Goal: Information Seeking & Learning: Learn about a topic

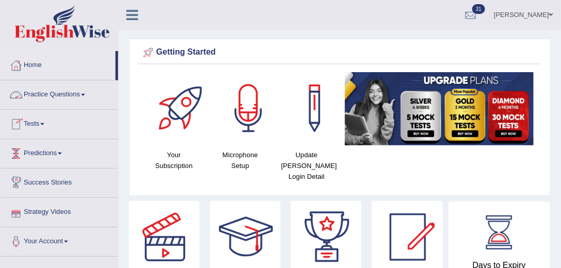
click at [89, 94] on link "Practice Questions" at bounding box center [60, 93] width 118 height 26
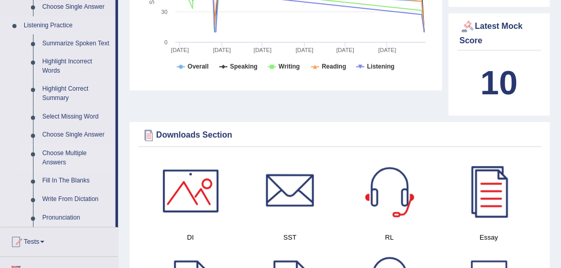
scroll to position [442, 0]
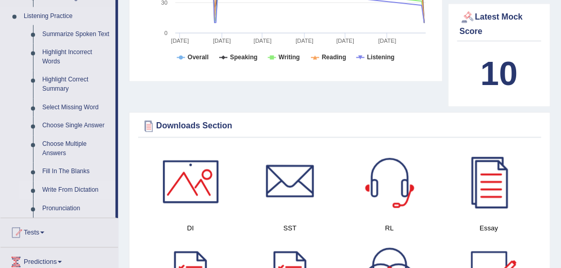
click at [80, 191] on link "Write From Dictation" at bounding box center [77, 190] width 78 height 19
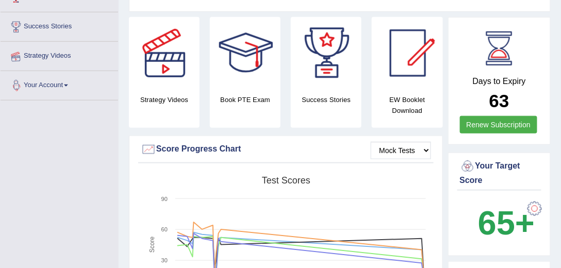
scroll to position [118, 0]
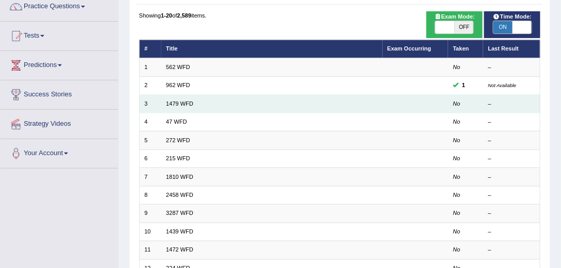
scroll to position [88, 0]
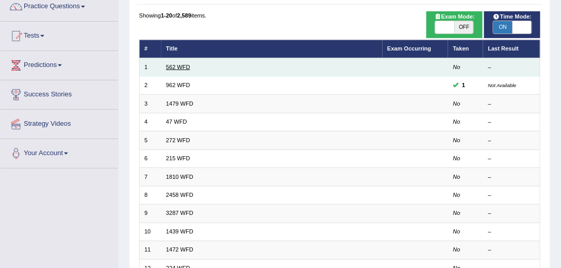
click at [183, 63] on td "562 WFD" at bounding box center [271, 67] width 221 height 18
click at [181, 64] on link "562 WFD" at bounding box center [178, 67] width 24 height 6
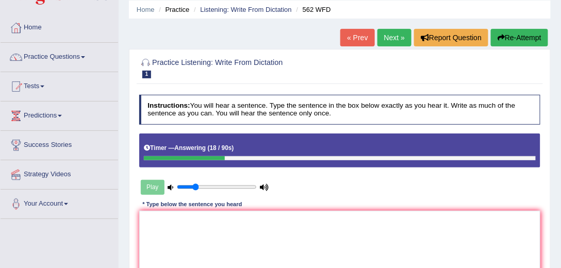
scroll to position [37, 0]
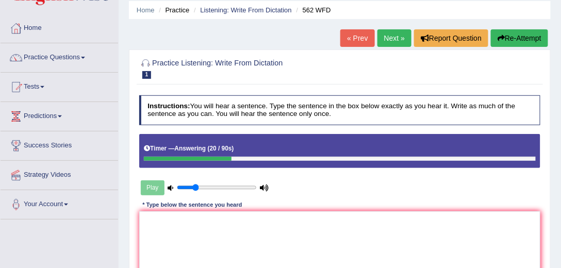
click at [395, 37] on link "Next »" at bounding box center [394, 38] width 34 height 18
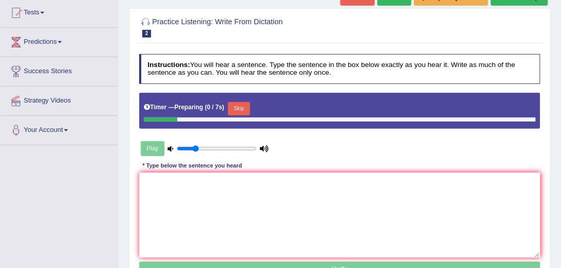
scroll to position [118, 0]
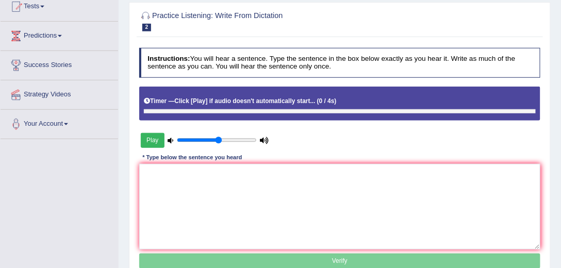
drag, startPoint x: 197, startPoint y: 139, endPoint x: 220, endPoint y: 139, distance: 22.2
click at [220, 139] on input "range" at bounding box center [216, 140] width 79 height 7
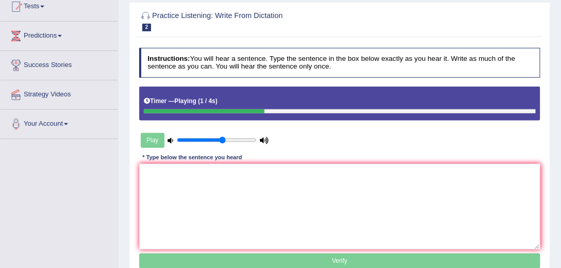
click at [221, 139] on input "range" at bounding box center [216, 140] width 79 height 7
type input "0.55"
click at [217, 138] on input "range" at bounding box center [216, 140] width 79 height 7
click at [229, 178] on textarea at bounding box center [340, 206] width 402 height 85
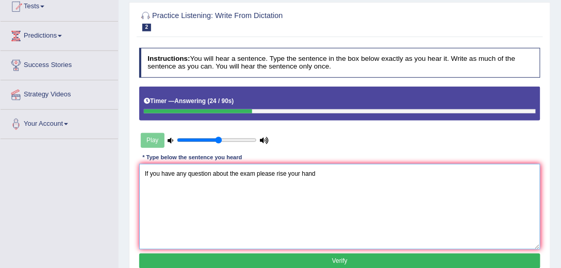
click at [319, 172] on textarea "If you have any question about the exam please rise your hand" at bounding box center [340, 206] width 402 height 85
click at [287, 172] on textarea "If you have any question about the exam please rise your hand." at bounding box center [340, 206] width 402 height 85
click at [287, 171] on textarea "If you have any question about the exam please rise your hand." at bounding box center [340, 206] width 402 height 85
type textarea "If you have any question about the exam please rise rised your hand."
click at [332, 259] on button "Verify" at bounding box center [340, 261] width 402 height 15
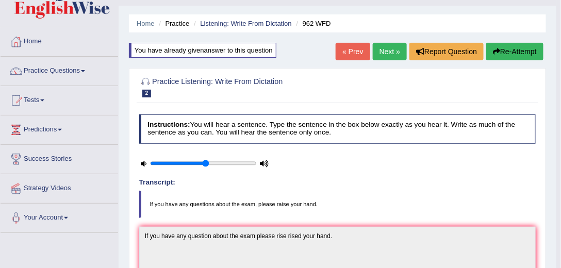
scroll to position [21, 0]
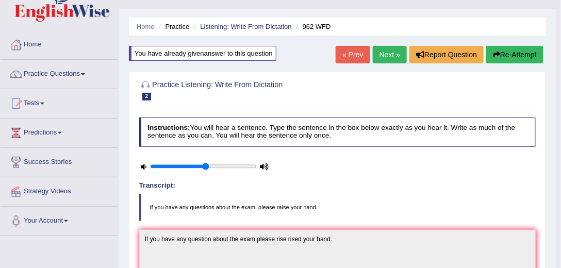
click at [394, 54] on link "Next »" at bounding box center [390, 55] width 34 height 18
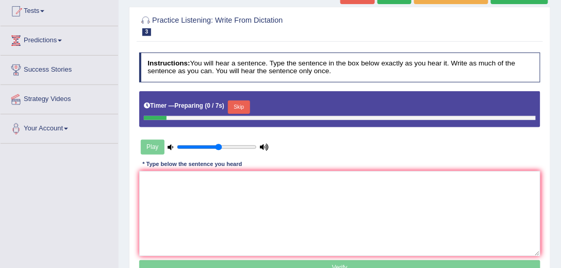
scroll to position [118, 0]
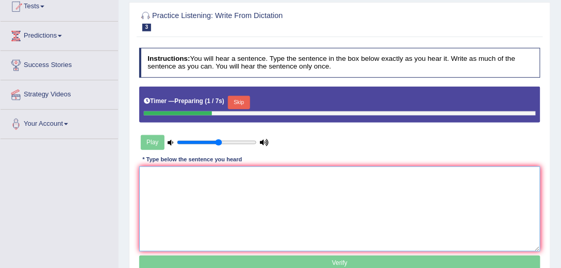
click at [250, 188] on textarea at bounding box center [340, 209] width 402 height 85
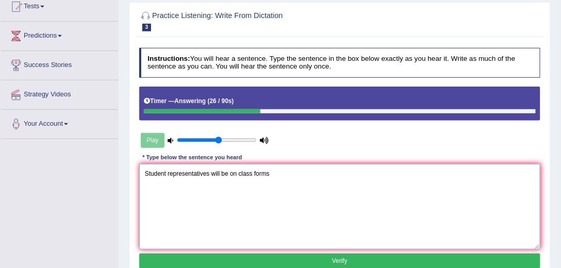
click at [253, 172] on textarea "Student representatives will be on class forms" at bounding box center [340, 206] width 402 height 85
click at [269, 171] on textarea "Student representatives will be on class forms" at bounding box center [340, 206] width 402 height 85
click at [165, 173] on textarea "Student representatives will be on class forms." at bounding box center [340, 206] width 402 height 85
click at [165, 173] on textarea "Student s representatives will be on class forms." at bounding box center [340, 206] width 402 height 85
click at [234, 172] on textarea "Student students representatives will be on class forms." at bounding box center [340, 206] width 402 height 85
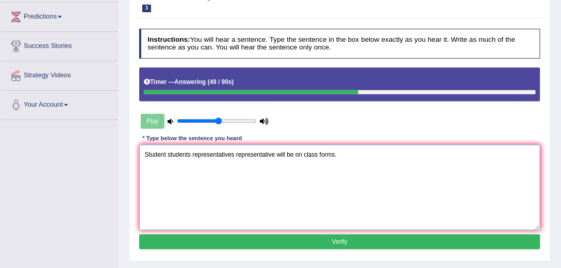
scroll to position [147, 0]
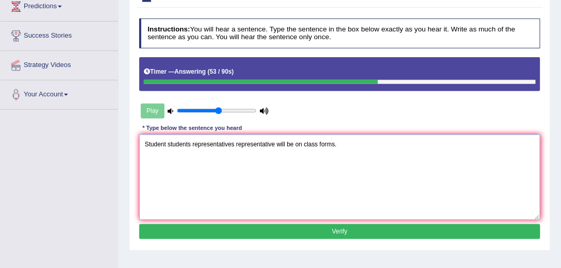
click at [319, 144] on textarea "Student students representatives representative will be on class forms." at bounding box center [340, 177] width 402 height 85
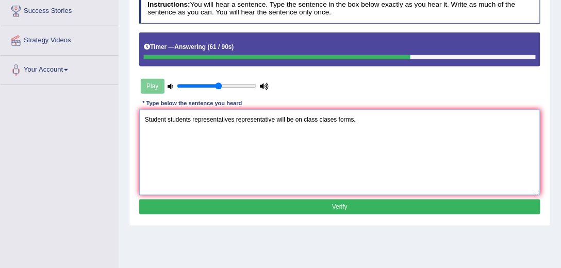
scroll to position [206, 0]
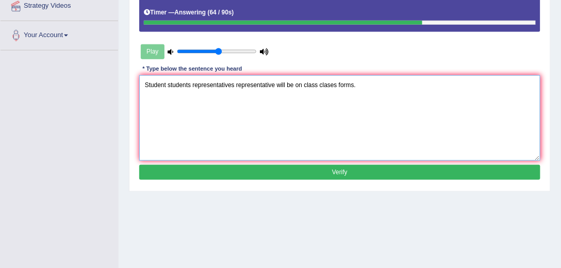
type textarea "Student students representatives representative will be on class clases forms."
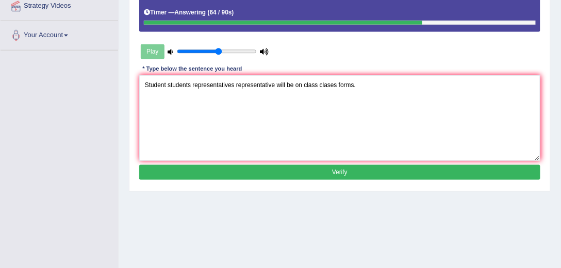
click at [328, 170] on button "Verify" at bounding box center [340, 172] width 402 height 15
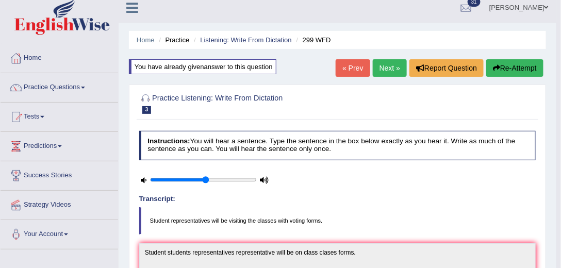
scroll to position [0, 0]
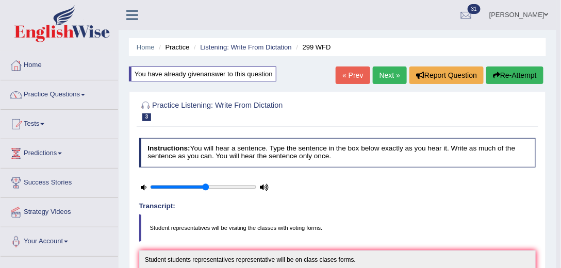
click at [385, 73] on link "Next »" at bounding box center [390, 76] width 34 height 18
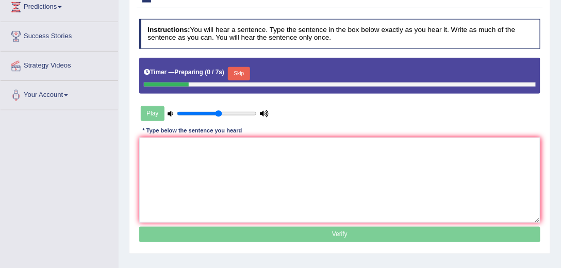
scroll to position [147, 0]
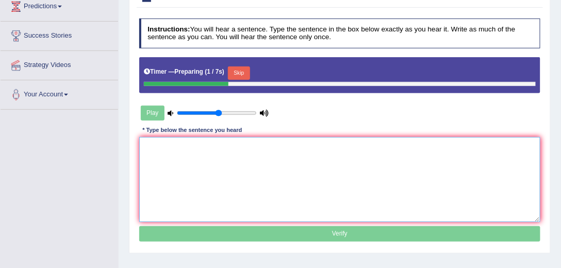
click at [179, 148] on textarea at bounding box center [340, 179] width 402 height 85
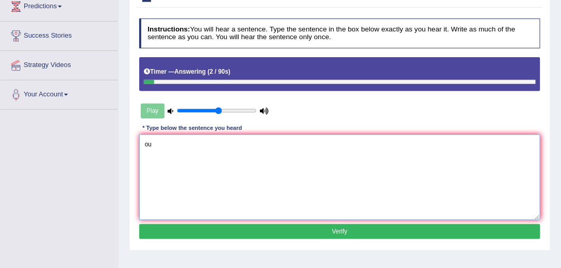
type textarea "o"
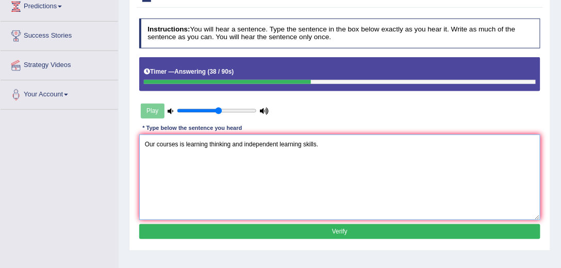
click at [185, 142] on textarea "Our courses is learning thinking and independent learning skills." at bounding box center [340, 177] width 402 height 85
click at [225, 142] on textarea "Our courses is about learning thinking and independent learning skills." at bounding box center [340, 177] width 402 height 85
click at [223, 161] on textarea "Our courses is about learning thinking and independent learning skills." at bounding box center [340, 177] width 402 height 85
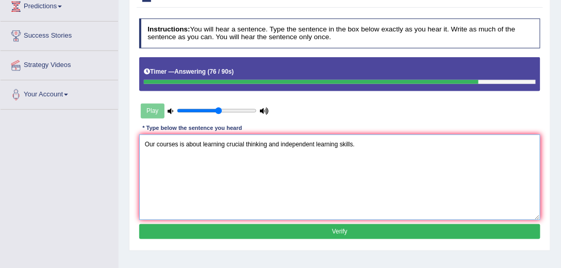
type textarea "Our courses is about learning crucial thinking and independent learning skills."
click at [333, 228] on button "Verify" at bounding box center [340, 231] width 402 height 15
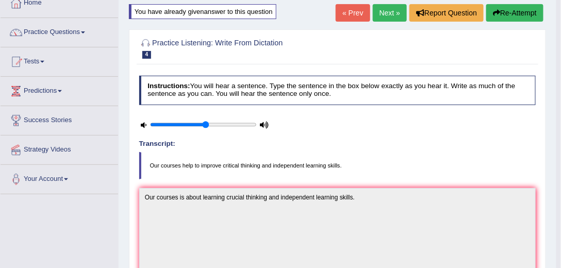
scroll to position [0, 0]
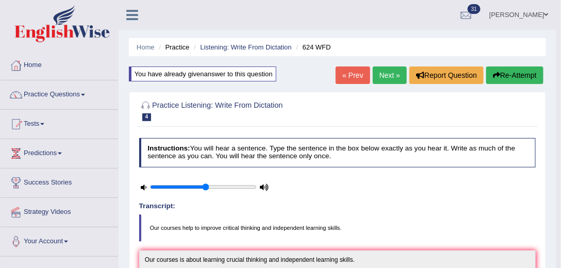
click at [380, 76] on link "Next »" at bounding box center [390, 76] width 34 height 18
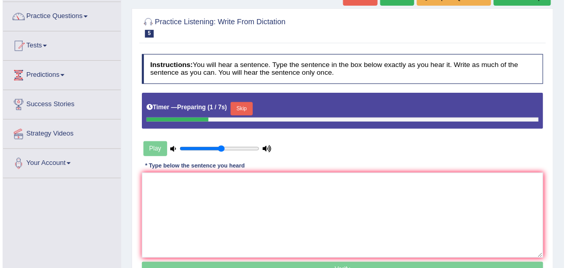
scroll to position [118, 0]
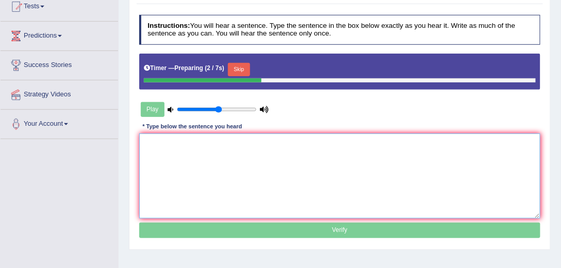
click at [163, 150] on textarea at bounding box center [340, 176] width 402 height 85
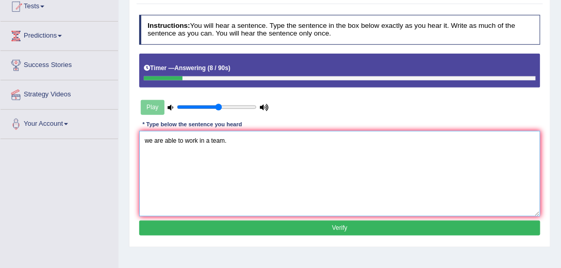
click at [148, 141] on textarea "we are able to work in a team." at bounding box center [340, 173] width 402 height 85
type textarea "We are able to work in a team."
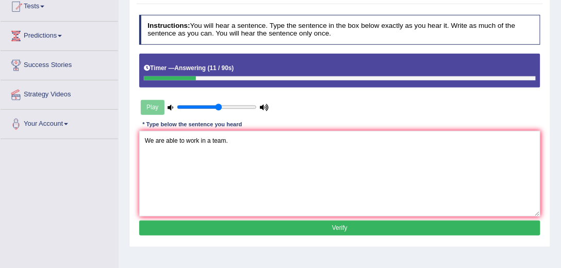
click at [316, 223] on button "Verify" at bounding box center [340, 228] width 402 height 15
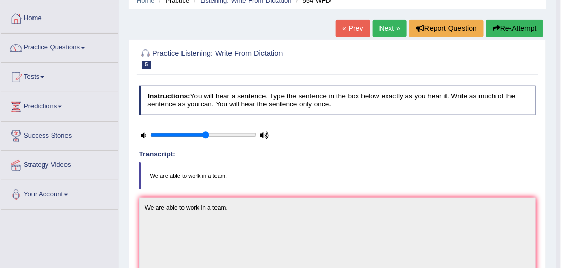
scroll to position [0, 0]
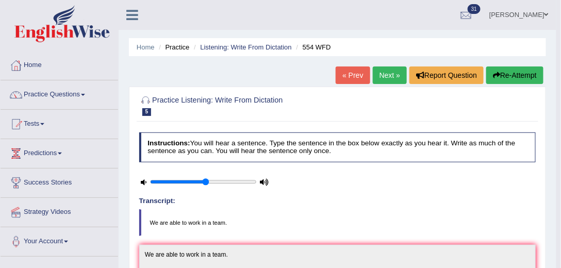
click at [394, 79] on link "Next »" at bounding box center [390, 76] width 34 height 18
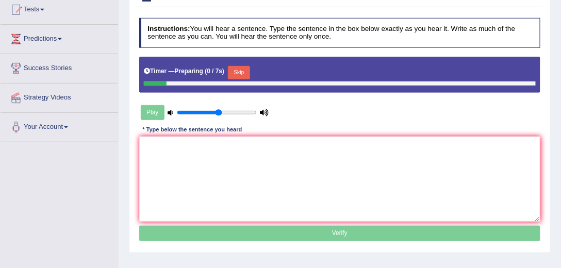
scroll to position [118, 0]
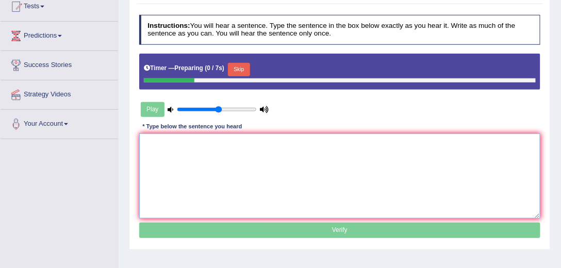
click at [206, 148] on textarea at bounding box center [340, 176] width 402 height 85
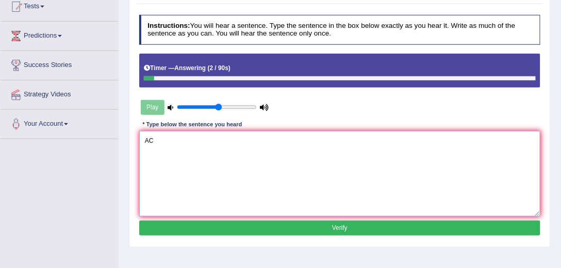
type textarea "A"
click at [142, 139] on textarea "across the world meat recently" at bounding box center [340, 173] width 402 height 85
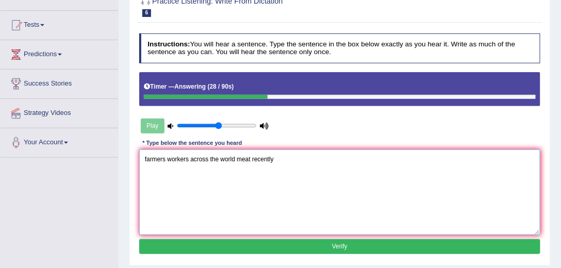
scroll to position [88, 0]
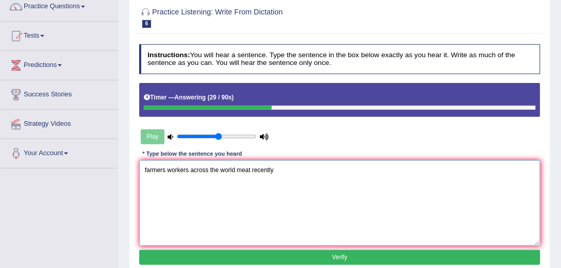
click at [145, 168] on textarea "farmers workers across the world meat recently" at bounding box center [340, 202] width 402 height 85
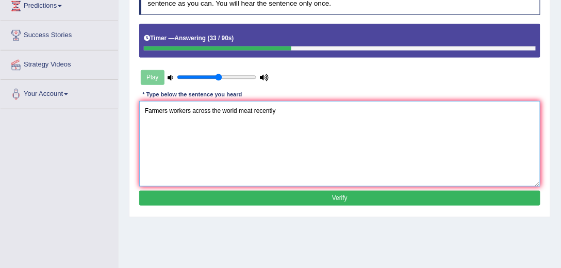
scroll to position [147, 0]
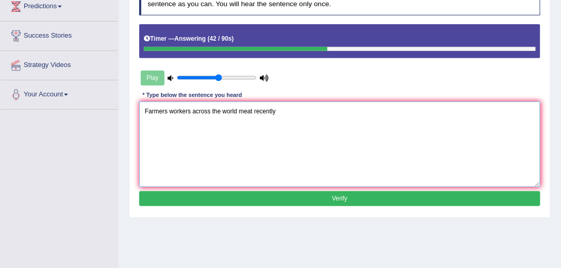
click at [253, 110] on textarea "Farmers workers across the world meat recently" at bounding box center [340, 144] width 402 height 85
click at [285, 110] on textarea "Farmers workers across the world meat recently" at bounding box center [340, 144] width 402 height 85
click at [252, 109] on textarea "Farmers workers across the world meat recently." at bounding box center [340, 144] width 402 height 85
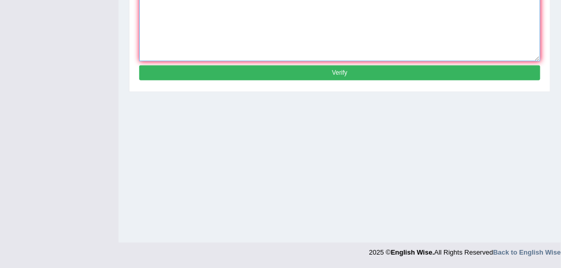
scroll to position [155, 0]
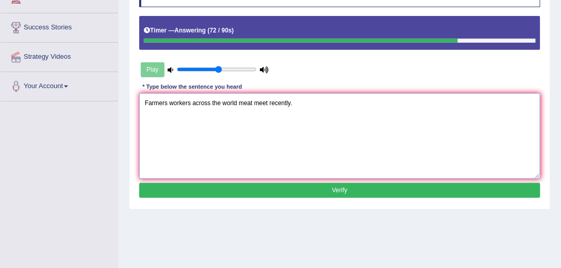
type textarea "Farmers workers across the world meat meet recently."
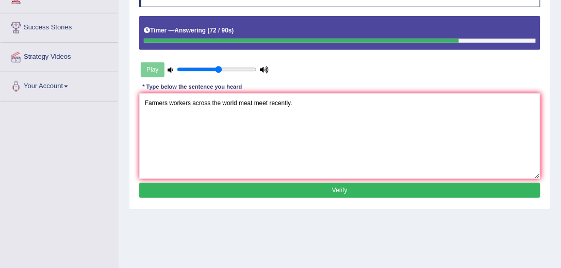
click at [343, 190] on button "Verify" at bounding box center [340, 190] width 402 height 15
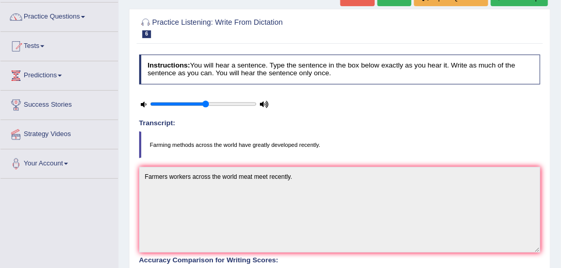
scroll to position [8, 0]
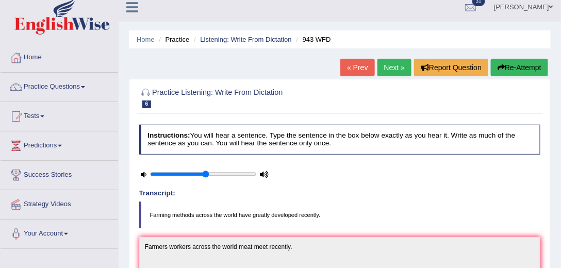
click at [388, 69] on link "Next »" at bounding box center [394, 68] width 34 height 18
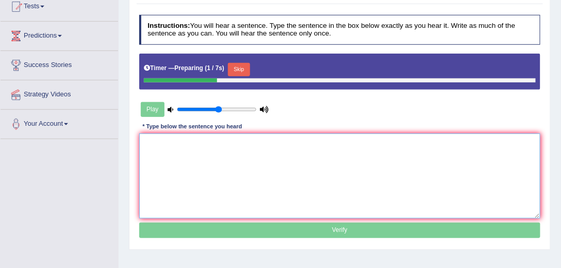
click at [157, 140] on textarea at bounding box center [340, 176] width 402 height 85
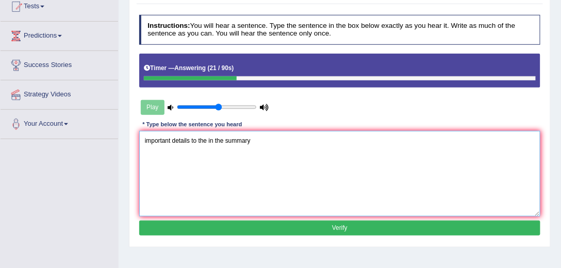
click at [191, 140] on textarea "important details to the in the summary" at bounding box center [340, 173] width 402 height 85
type textarea "important details are missing the in the summary"
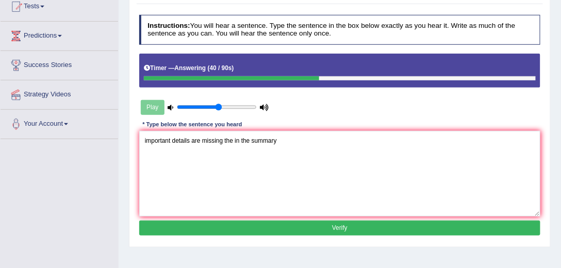
click at [303, 222] on button "Verify" at bounding box center [340, 228] width 402 height 15
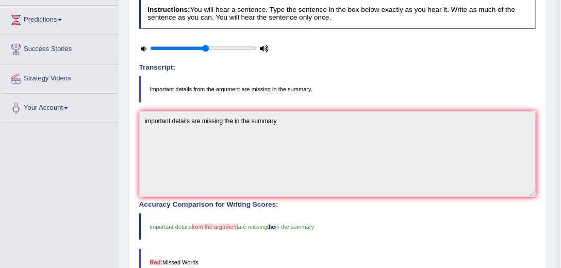
scroll to position [44, 0]
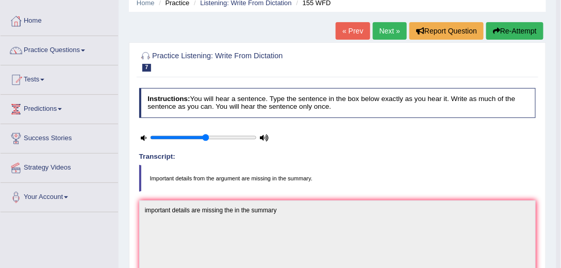
click at [382, 32] on link "Next »" at bounding box center [390, 31] width 34 height 18
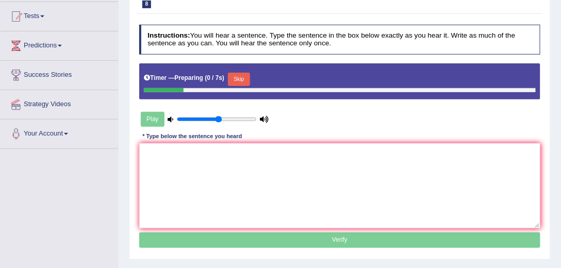
scroll to position [118, 0]
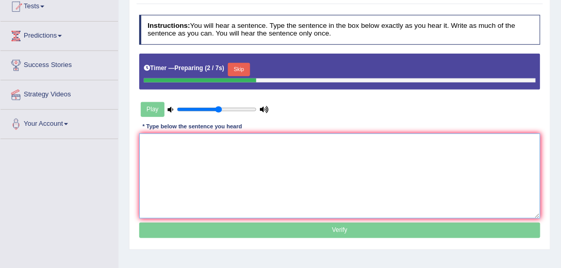
click at [193, 143] on textarea at bounding box center [340, 176] width 402 height 85
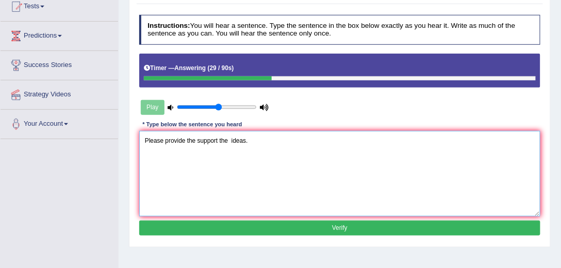
click at [186, 138] on textarea "Please provide the support the ideas." at bounding box center [340, 173] width 402 height 85
click at [250, 140] on textarea "Please provide enought information the support the ideas." at bounding box center [340, 173] width 402 height 85
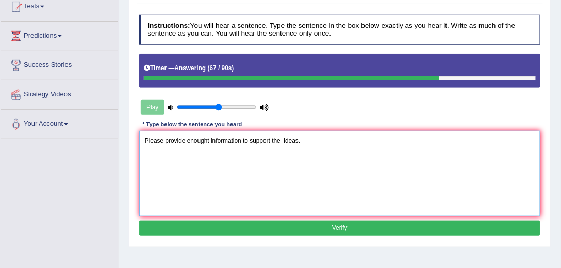
type textarea "Please provide enought information to support the ideas."
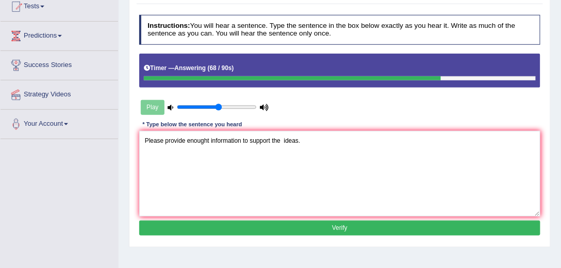
click at [289, 223] on button "Verify" at bounding box center [340, 228] width 402 height 15
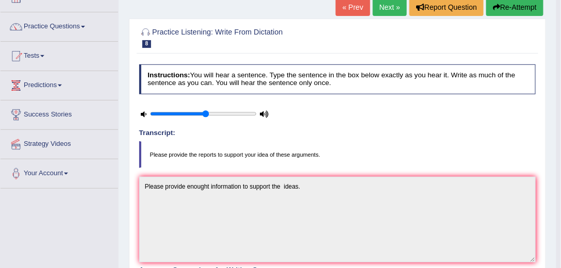
scroll to position [29, 0]
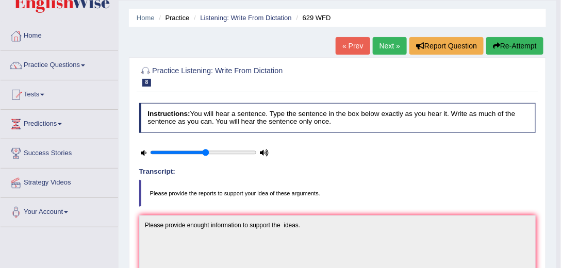
click at [389, 42] on link "Next »" at bounding box center [390, 46] width 34 height 18
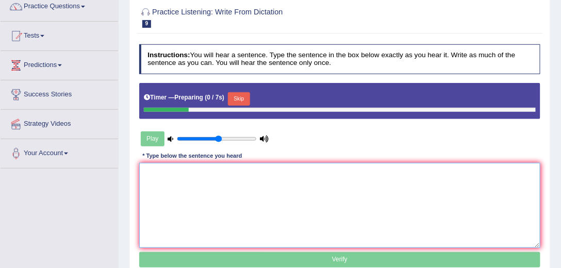
click at [273, 172] on textarea at bounding box center [340, 205] width 402 height 85
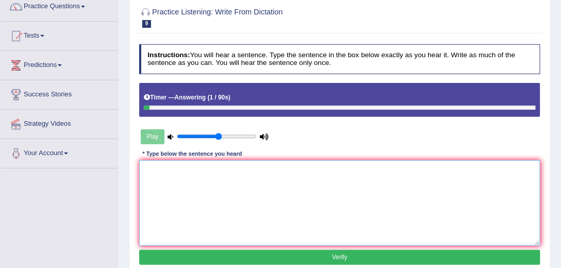
click at [283, 171] on textarea at bounding box center [340, 202] width 402 height 85
type textarea "y"
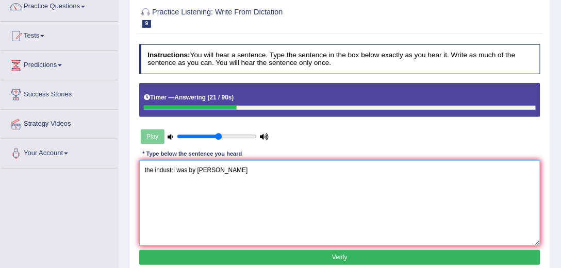
click at [146, 168] on textarea "the industri was by steve technology" at bounding box center [340, 202] width 402 height 85
click at [190, 168] on textarea "The industri was by steve technology" at bounding box center [340, 202] width 402 height 85
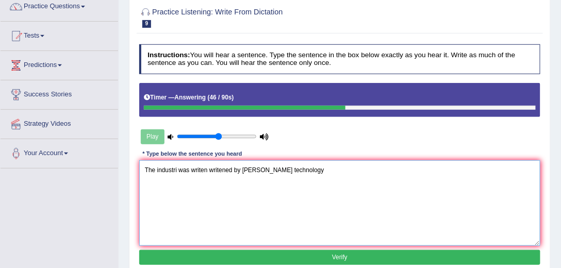
click at [177, 168] on textarea "The industri was writen writened by steve technology" at bounding box center [340, 202] width 402 height 85
click at [280, 168] on textarea "The industri industry was writen writened by steve technology" at bounding box center [340, 202] width 402 height 85
click at [336, 169] on textarea "The industri industry was writen writened by steve scream technology" at bounding box center [340, 202] width 402 height 85
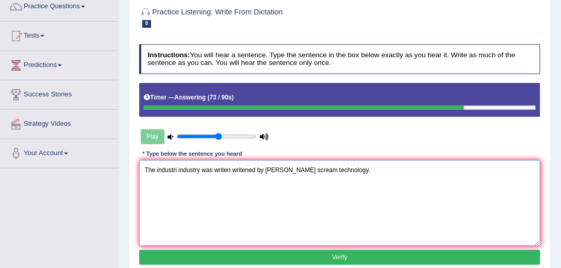
click at [301, 170] on textarea "The industri industry was writen writened by steve scream technology." at bounding box center [340, 202] width 402 height 85
type textarea "The industri industry was writen writened by steve screan scream steam technolo…"
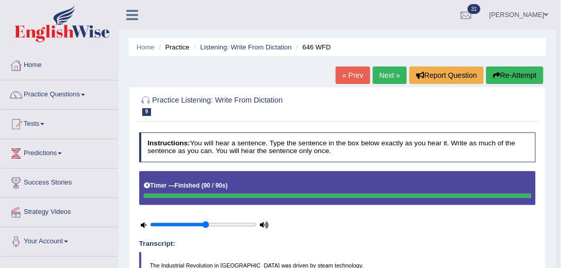
click at [380, 74] on link "Next »" at bounding box center [390, 76] width 34 height 18
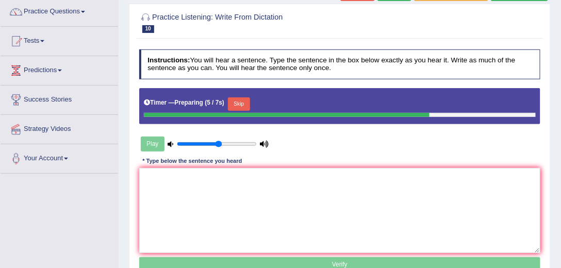
scroll to position [88, 0]
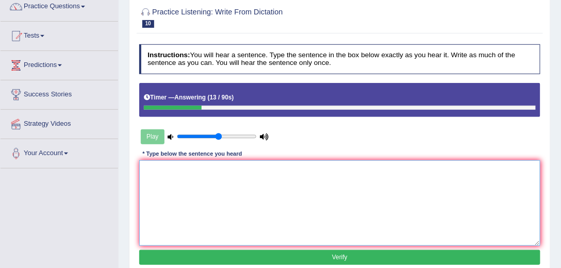
click at [203, 167] on textarea at bounding box center [340, 202] width 402 height 85
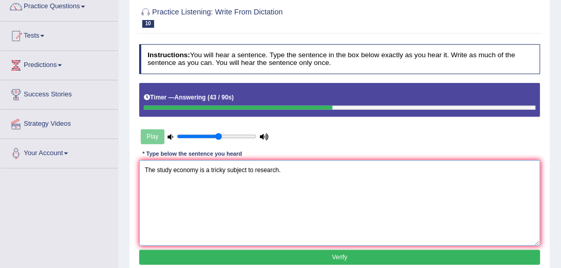
click at [226, 168] on textarea "The study economy is a tricky subject to research." at bounding box center [340, 202] width 402 height 85
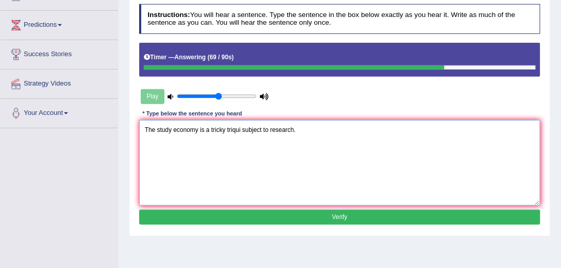
scroll to position [118, 0]
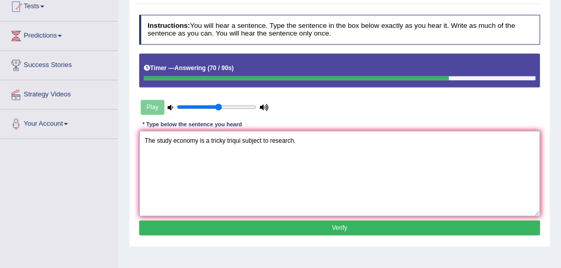
type textarea "The study economy is a tricky triqui subject to research."
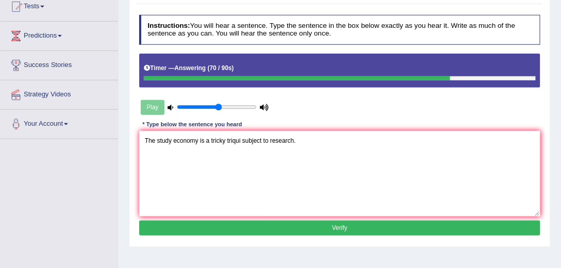
click at [328, 226] on button "Verify" at bounding box center [340, 228] width 402 height 15
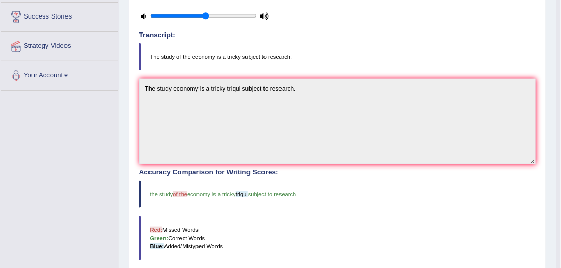
scroll to position [59, 0]
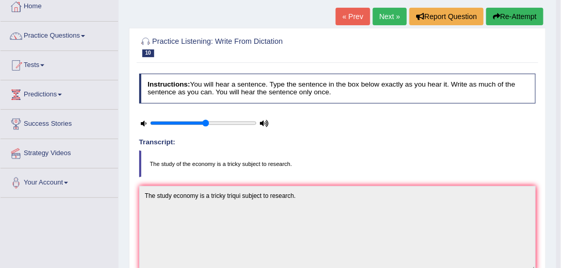
click at [390, 14] on link "Next »" at bounding box center [390, 17] width 34 height 18
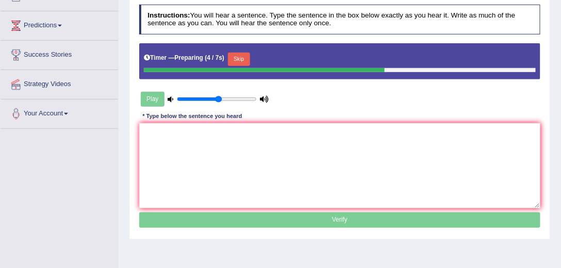
scroll to position [118, 0]
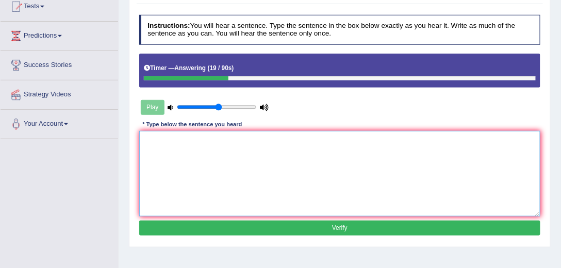
click at [194, 146] on textarea at bounding box center [340, 173] width 402 height 85
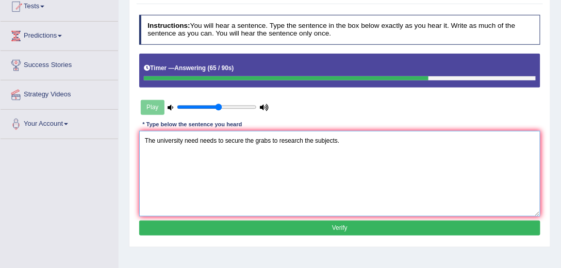
click at [242, 141] on textarea "The university need needs to secure the grabs to research the subjects." at bounding box center [340, 173] width 402 height 85
type textarea "The university need needs to secure the grabs to research the subjects."
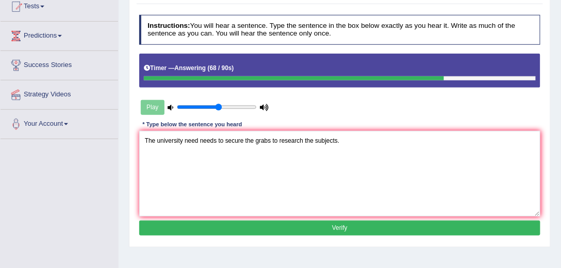
click at [328, 227] on button "Verify" at bounding box center [340, 228] width 402 height 15
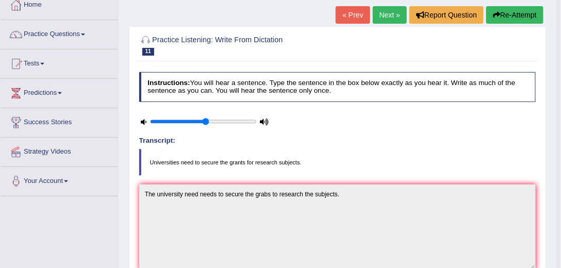
scroll to position [0, 0]
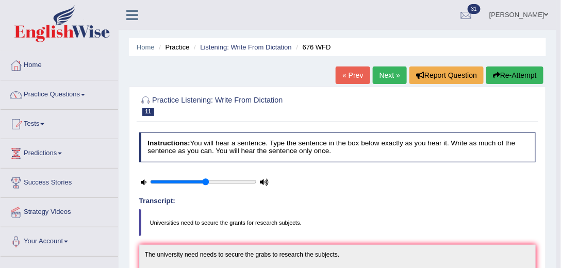
click at [395, 77] on link "Next »" at bounding box center [390, 76] width 34 height 18
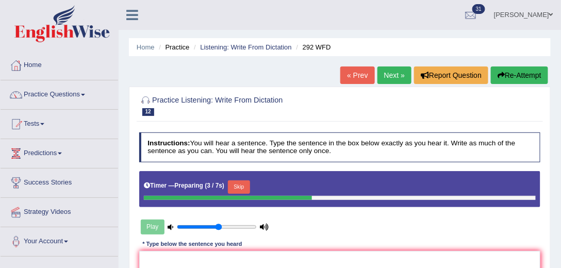
drag, startPoint x: 0, startPoint y: 0, endPoint x: 395, endPoint y: 19, distance: 395.4
click at [395, 19] on ul "[PERSON_NAME] Toggle navigation Username: Julianamoncada Access Type: Online Su…" at bounding box center [406, 14] width 310 height 29
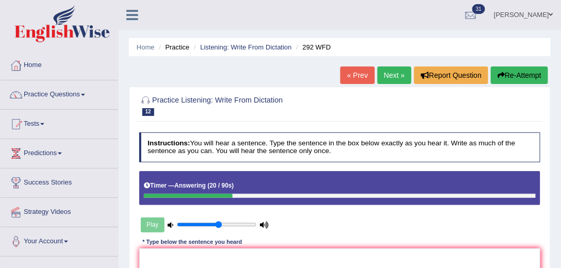
click at [506, 77] on button "Re-Attempt" at bounding box center [519, 76] width 57 height 18
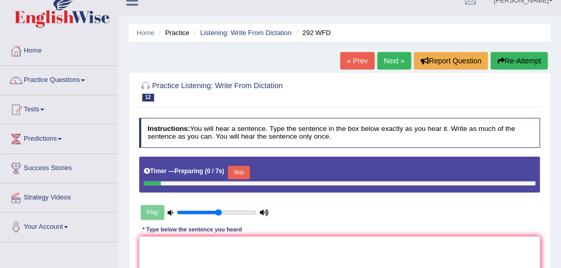
scroll to position [29, 0]
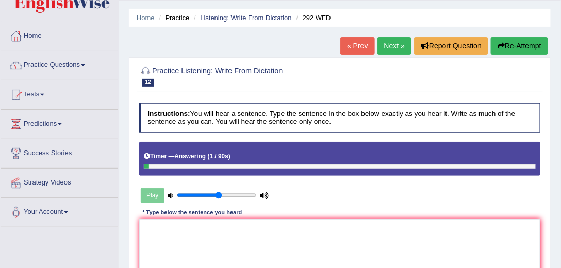
click at [522, 46] on button "Re-Attempt" at bounding box center [519, 46] width 57 height 18
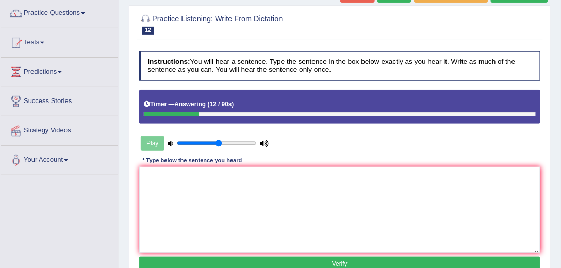
scroll to position [147, 0]
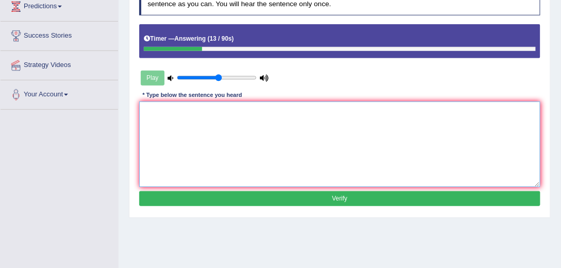
click at [174, 109] on textarea at bounding box center [340, 144] width 402 height 85
type textarea "s"
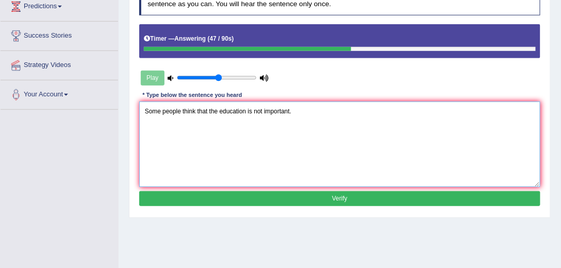
click at [180, 110] on textarea "Some people think that the education is not important." at bounding box center [340, 144] width 402 height 85
type textarea "Some people peoples think that the education is not important."
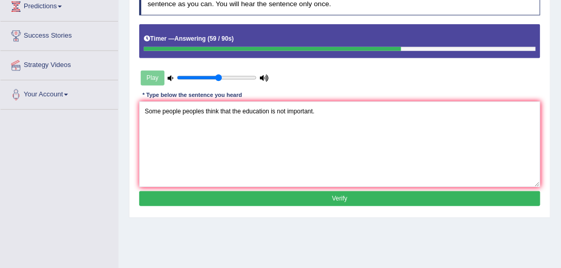
click at [354, 196] on button "Verify" at bounding box center [340, 198] width 402 height 15
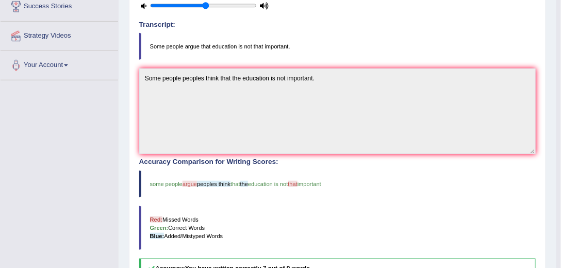
scroll to position [0, 0]
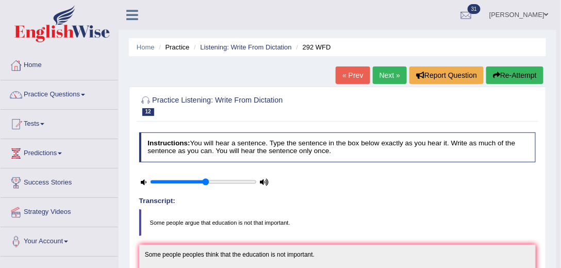
click at [390, 76] on link "Next »" at bounding box center [390, 76] width 34 height 18
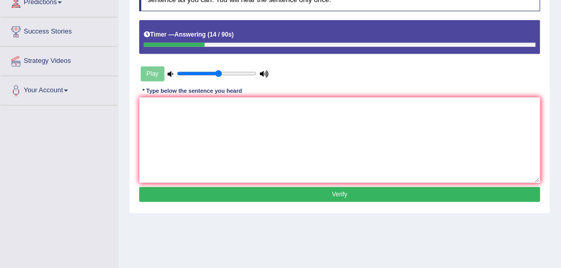
scroll to position [118, 0]
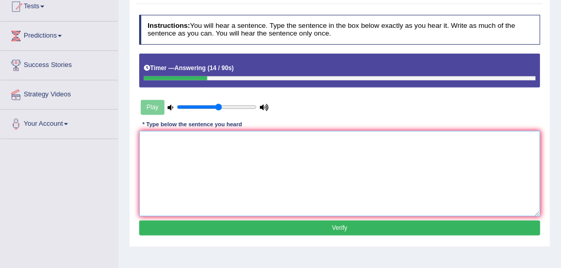
click at [242, 147] on textarea at bounding box center [340, 173] width 402 height 85
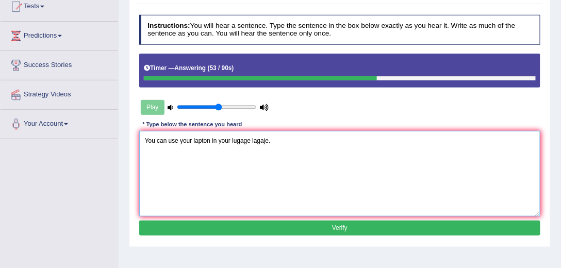
click at [251, 139] on textarea "You can use your lapton in your lugage lagaje." at bounding box center [340, 173] width 402 height 85
click at [269, 139] on textarea "You can use your lapton in your lugage lagaje." at bounding box center [340, 173] width 402 height 85
click at [268, 140] on textarea "You can use your lapton in your lugage lagaje." at bounding box center [340, 173] width 402 height 85
click at [292, 141] on textarea "You can use your lapton in your lugage lagaje lugaje ." at bounding box center [340, 173] width 402 height 85
type textarea "You can use your lapton in your lugage lagaje lugaje."
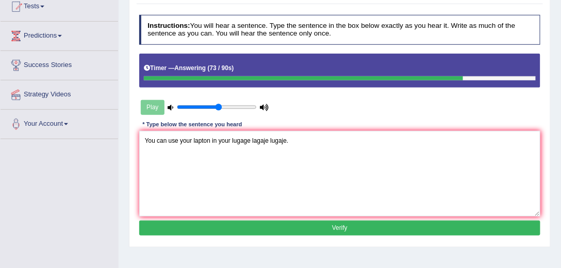
click at [366, 226] on button "Verify" at bounding box center [340, 228] width 402 height 15
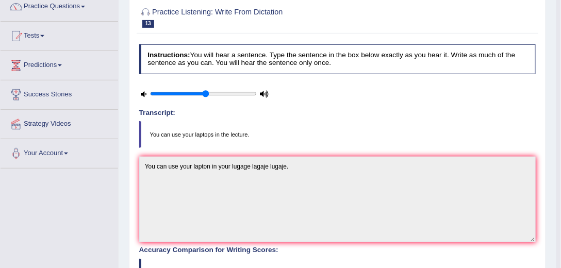
scroll to position [0, 0]
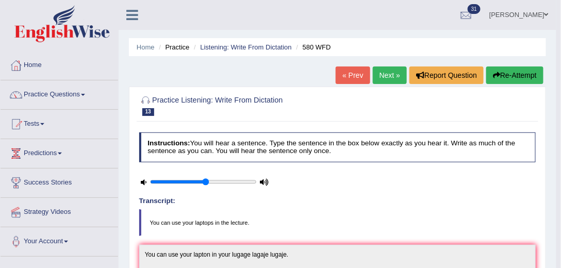
click at [384, 76] on link "Next »" at bounding box center [390, 76] width 34 height 18
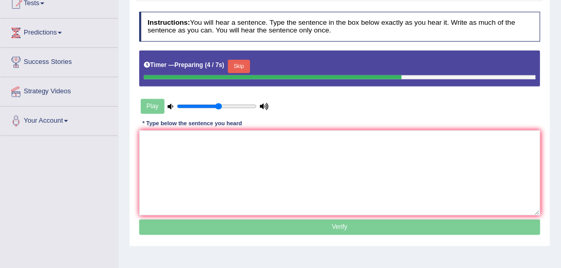
scroll to position [118, 0]
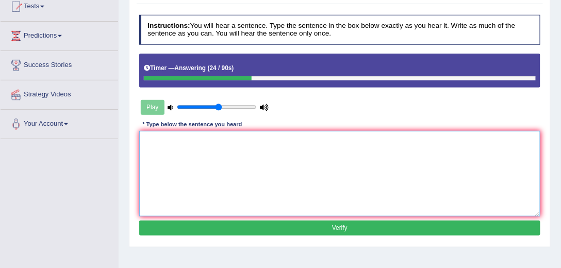
click at [143, 137] on textarea at bounding box center [340, 173] width 402 height 85
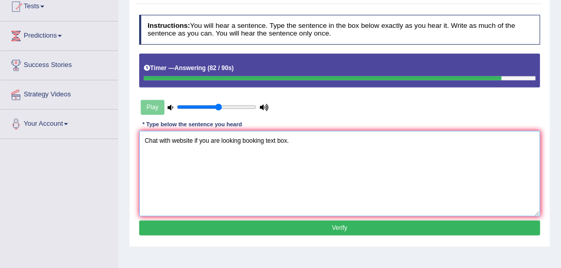
click at [170, 139] on textarea "Chat with website if you are looking booking text box." at bounding box center [340, 173] width 402 height 85
type textarea "Chat with us website if you are looking booking text box."
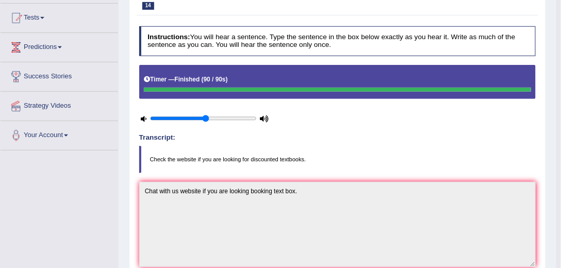
scroll to position [28, 0]
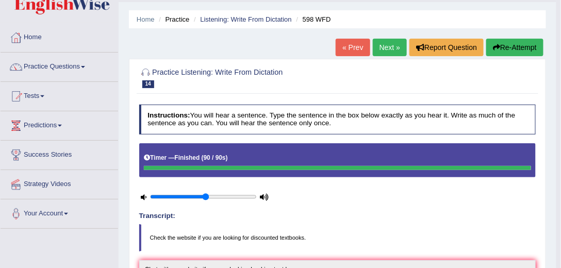
click at [386, 44] on link "Next »" at bounding box center [390, 48] width 34 height 18
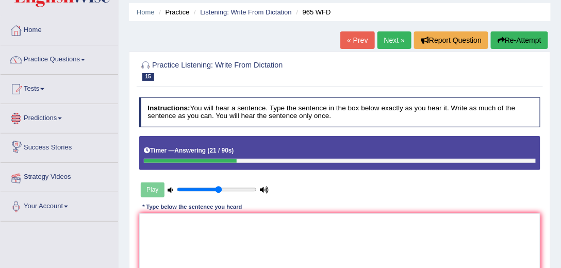
scroll to position [88, 0]
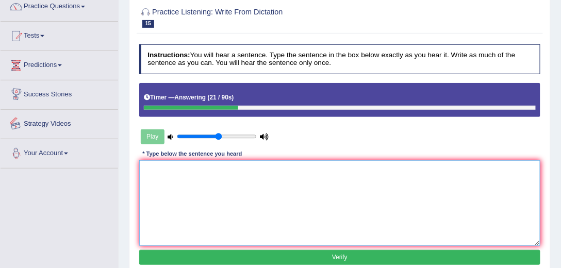
click at [155, 175] on textarea at bounding box center [340, 202] width 402 height 85
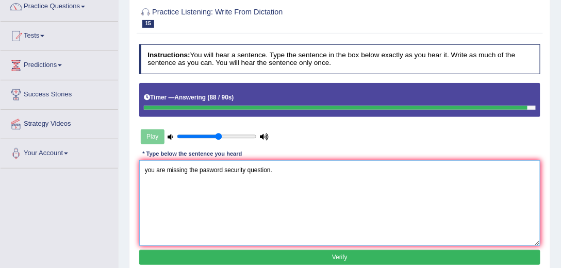
click at [223, 169] on textarea "you are missing the pasword security question." at bounding box center [340, 202] width 402 height 85
type textarea "you are missing the pasword w security question."
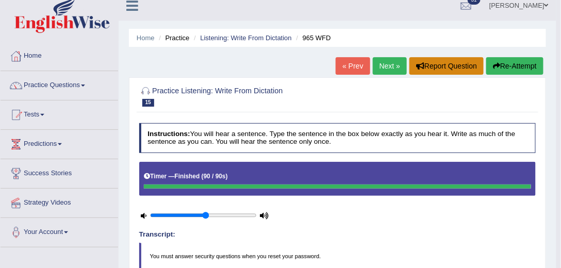
scroll to position [0, 0]
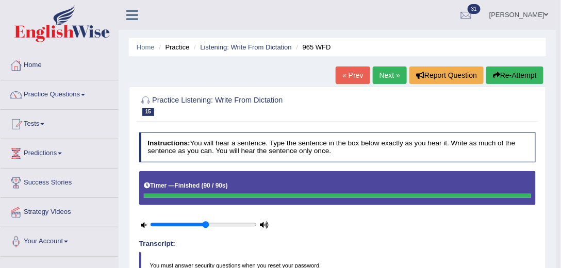
click at [387, 73] on link "Next »" at bounding box center [390, 76] width 34 height 18
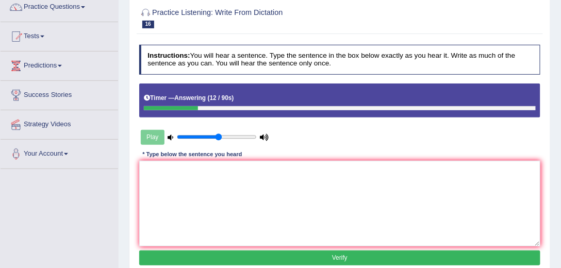
scroll to position [88, 0]
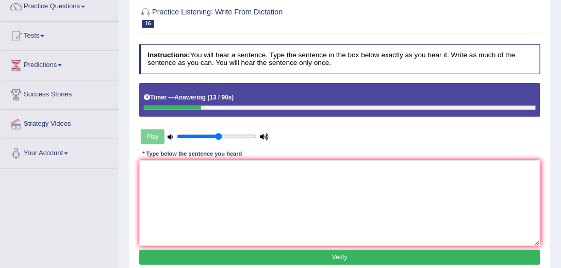
drag, startPoint x: 322, startPoint y: 157, endPoint x: 322, endPoint y: 163, distance: 5.7
click at [322, 157] on div "Instructions: You will hear a sentence. Type the sentence in the box below exac…" at bounding box center [340, 156] width 406 height 232
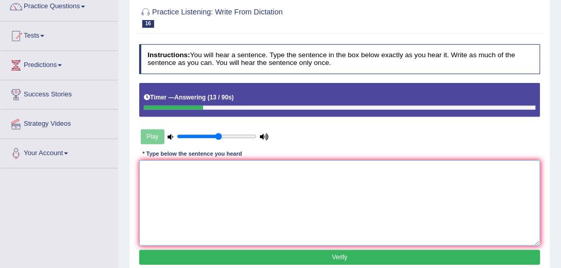
click at [322, 168] on textarea at bounding box center [340, 202] width 402 height 85
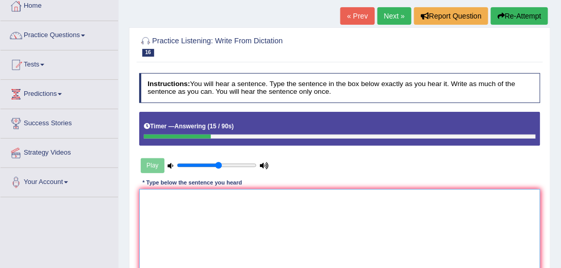
scroll to position [0, 0]
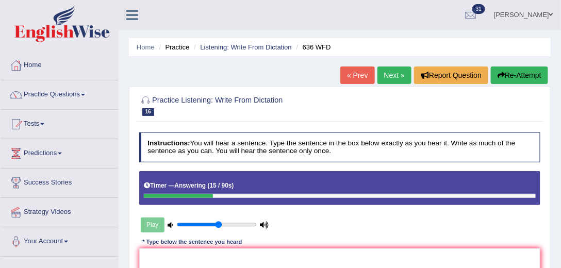
click at [510, 73] on button "Re-Attempt" at bounding box center [519, 76] width 57 height 18
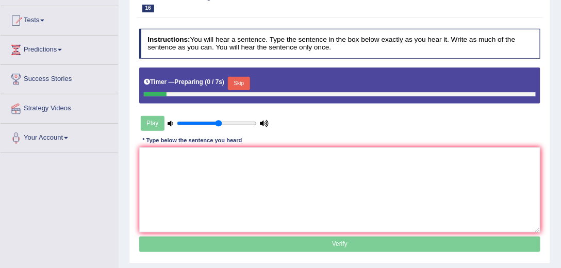
scroll to position [118, 0]
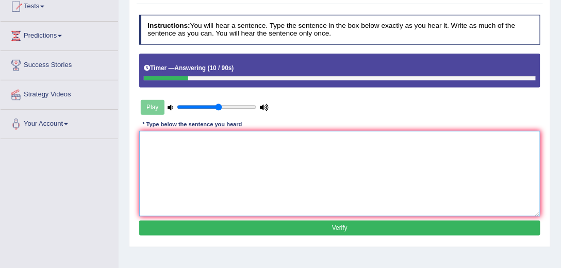
click at [360, 137] on textarea at bounding box center [340, 173] width 402 height 85
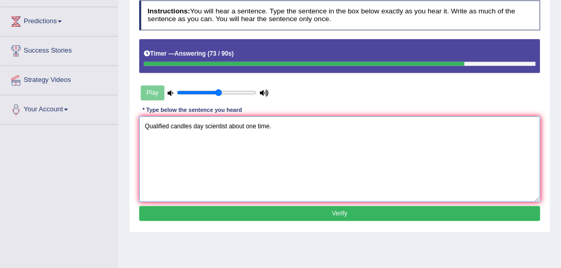
scroll to position [142, 0]
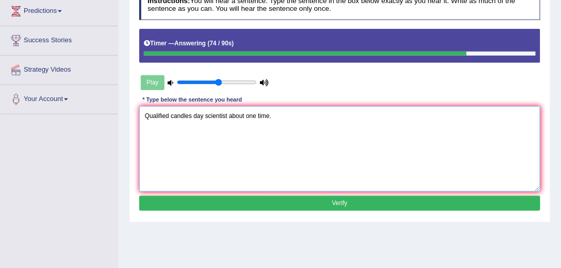
type textarea "Qualified candles day scientist about one time."
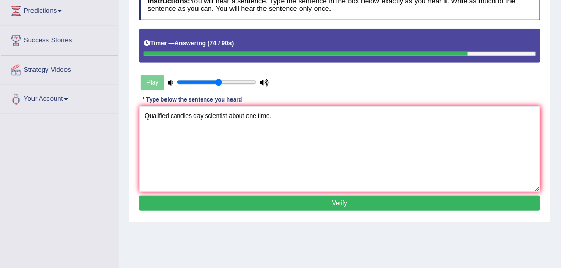
click at [307, 202] on button "Verify" at bounding box center [340, 203] width 402 height 15
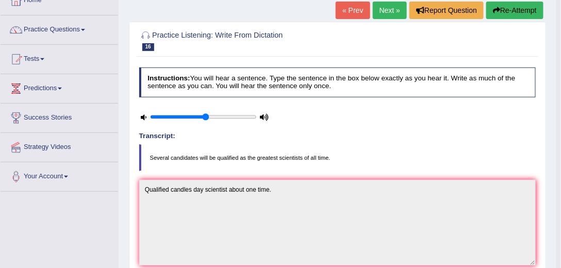
scroll to position [25, 0]
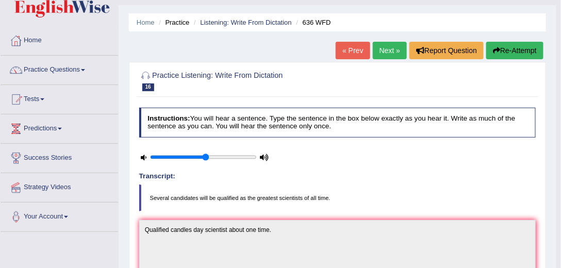
click at [390, 54] on link "Next »" at bounding box center [390, 51] width 34 height 18
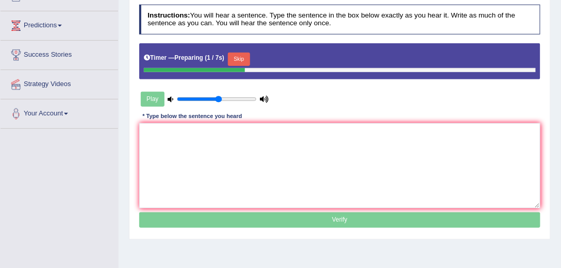
scroll to position [176, 0]
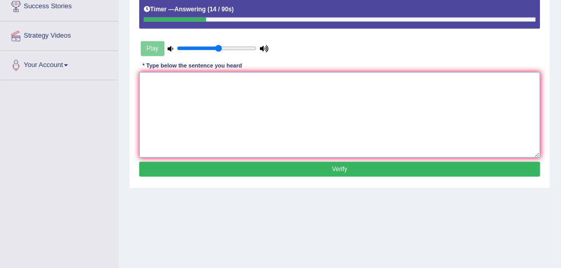
click at [257, 97] on textarea at bounding box center [340, 114] width 402 height 85
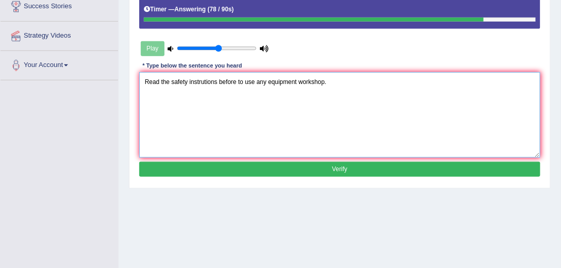
click at [323, 81] on textarea "Read the safety instrutions before to use any equipment workshop." at bounding box center [340, 114] width 402 height 85
click at [187, 80] on textarea "Read the safety instrutions before to use any equipment workshop workshops." at bounding box center [340, 114] width 402 height 85
type textarea "Read the safety sag instrutions before to use any equipment workshop workshops."
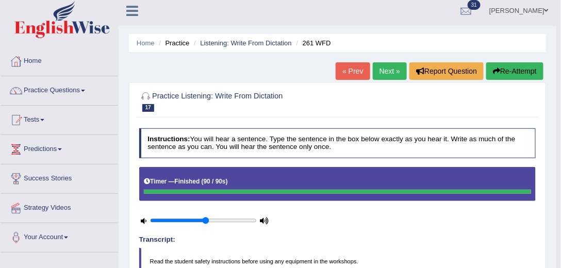
scroll to position [0, 0]
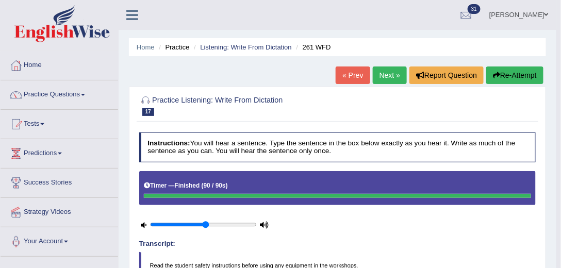
click at [393, 73] on link "Next »" at bounding box center [390, 76] width 34 height 18
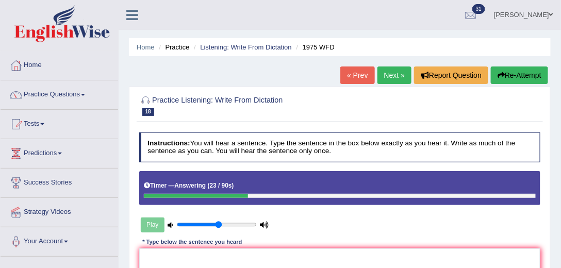
click at [519, 77] on button "Re-Attempt" at bounding box center [519, 76] width 57 height 18
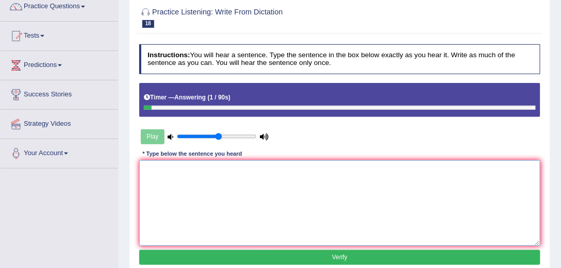
click at [313, 186] on textarea at bounding box center [340, 202] width 402 height 85
type textarea "s"
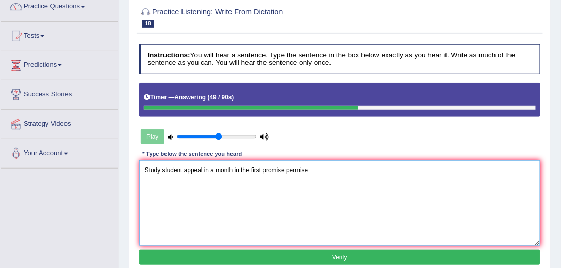
click at [143, 168] on textarea "Study student appeal in a month in the first promise permise" at bounding box center [340, 202] width 402 height 85
click at [322, 169] on textarea "As a study student appeal in a month in the first promise permise" at bounding box center [340, 202] width 402 height 85
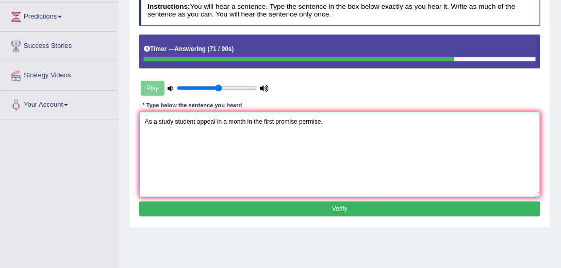
scroll to position [147, 0]
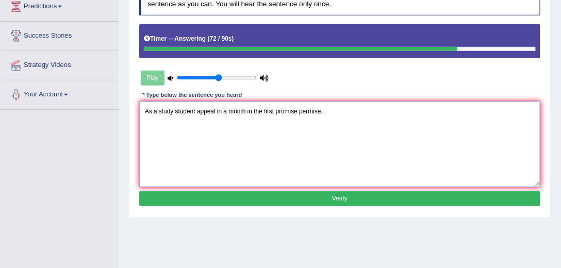
type textarea "As a study student appeal in a month in the first promise permise."
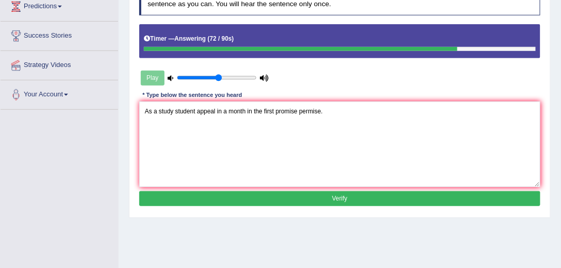
click at [231, 197] on button "Verify" at bounding box center [340, 198] width 402 height 15
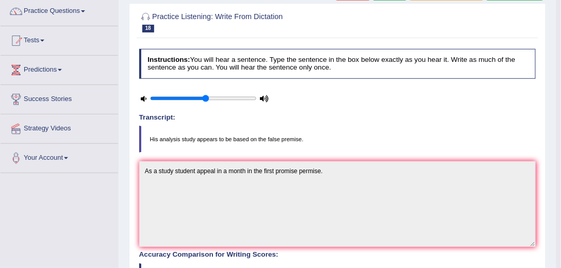
scroll to position [0, 0]
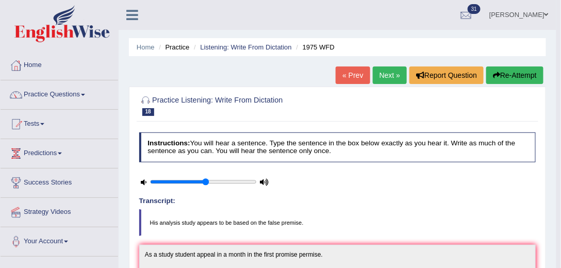
click at [396, 74] on link "Next »" at bounding box center [390, 76] width 34 height 18
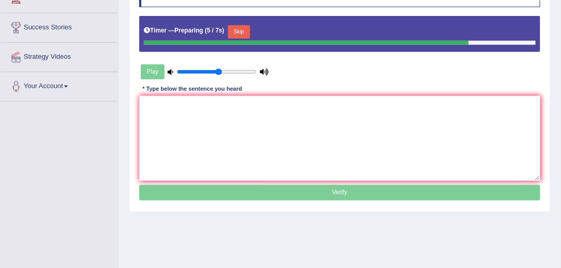
scroll to position [155, 0]
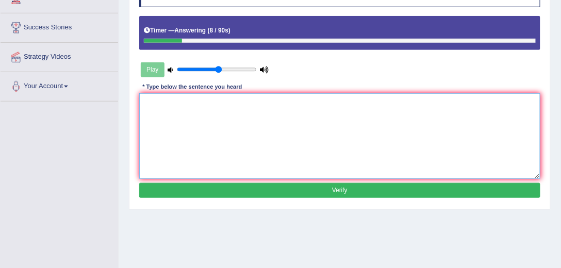
click at [167, 110] on textarea at bounding box center [340, 135] width 402 height 85
type textarea "8"
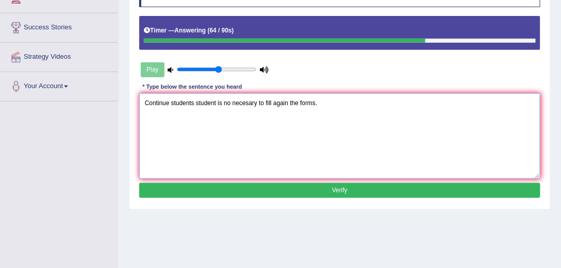
type textarea "Continue students student is no necesary to fill again the forms."
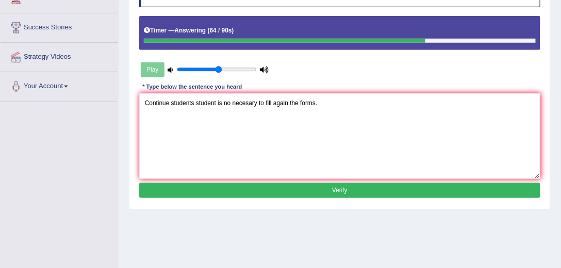
click at [345, 185] on button "Verify" at bounding box center [340, 190] width 402 height 15
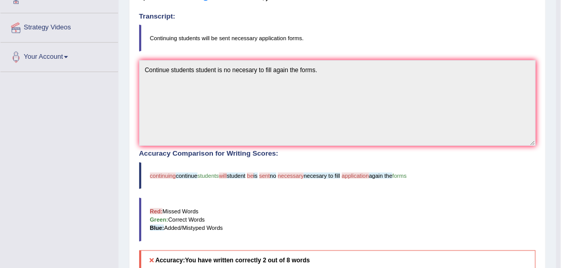
scroll to position [37, 0]
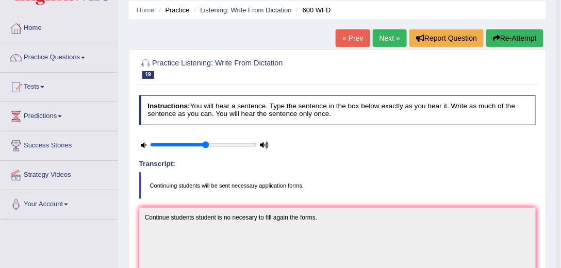
click at [380, 40] on link "Next »" at bounding box center [390, 38] width 34 height 18
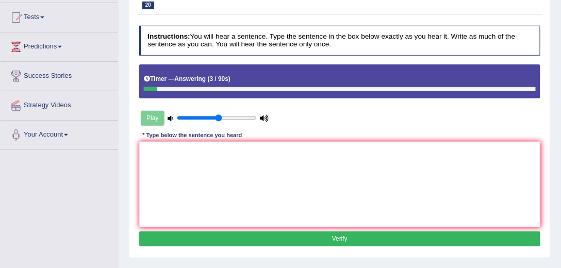
scroll to position [29, 0]
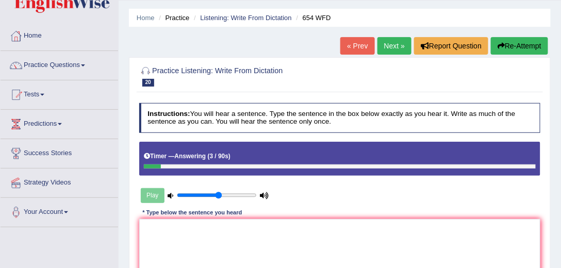
click at [502, 42] on icon "button" at bounding box center [501, 45] width 7 height 7
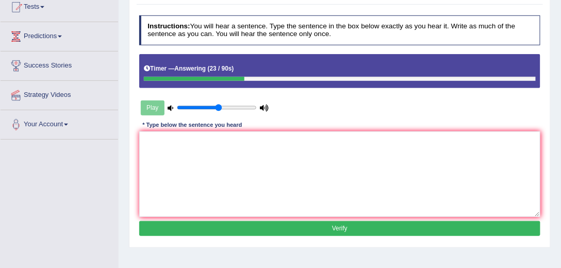
scroll to position [118, 0]
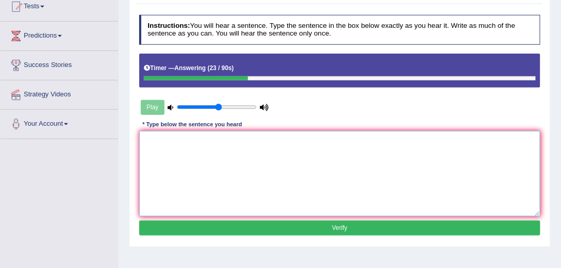
click at [238, 145] on textarea at bounding box center [340, 173] width 402 height 85
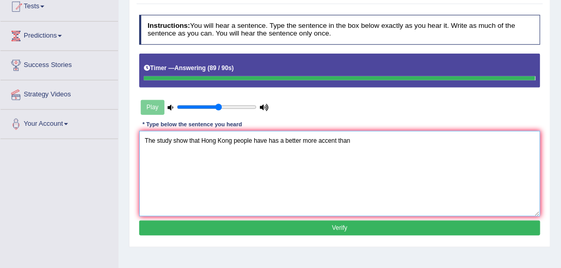
type textarea "The study show that Hong Kong people have has a better more accent than"
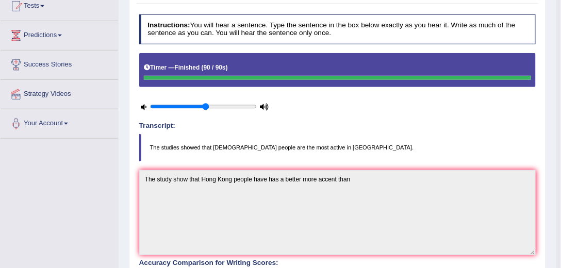
scroll to position [58, 0]
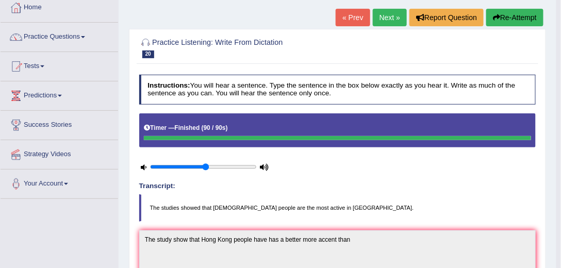
click at [388, 21] on link "Next »" at bounding box center [390, 18] width 34 height 18
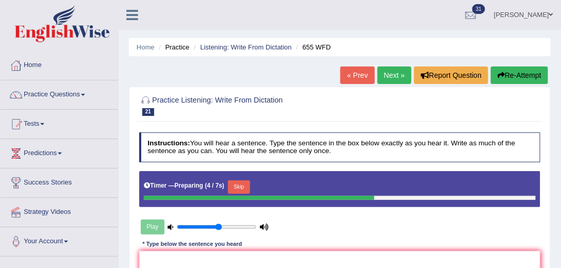
click at [388, 23] on ul "[PERSON_NAME] Toggle navigation Username: Julianamoncada Access Type: Online Su…" at bounding box center [406, 14] width 310 height 29
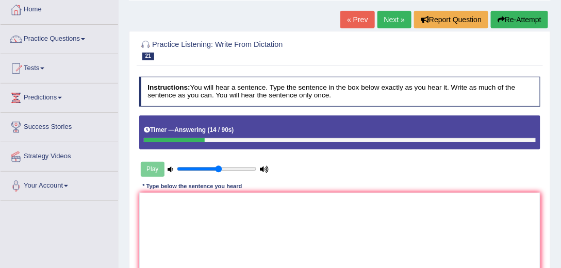
scroll to position [88, 0]
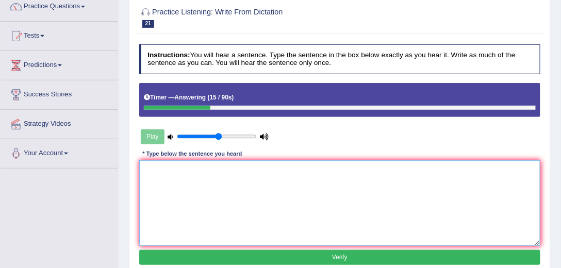
click at [203, 180] on textarea at bounding box center [340, 202] width 402 height 85
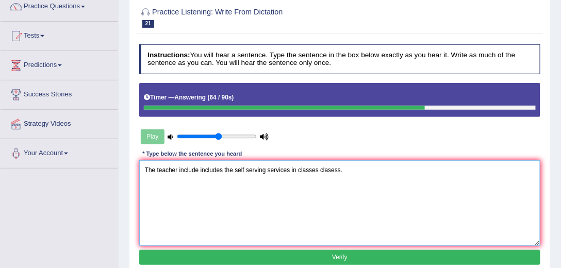
scroll to position [176, 0]
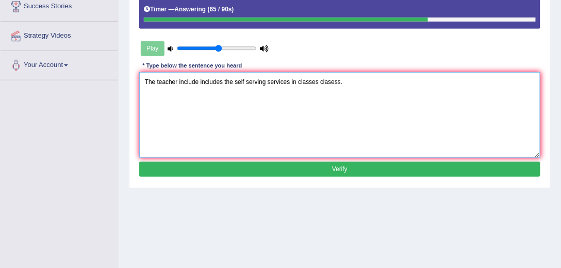
type textarea "The teacher include includes the self serving services in classes clasess."
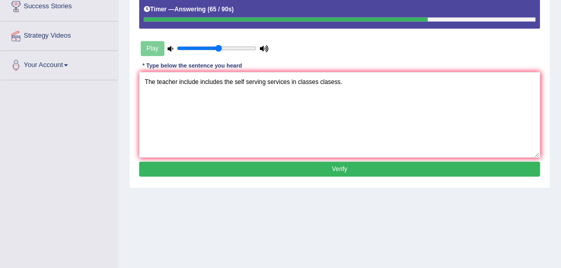
click at [255, 165] on button "Verify" at bounding box center [340, 169] width 402 height 15
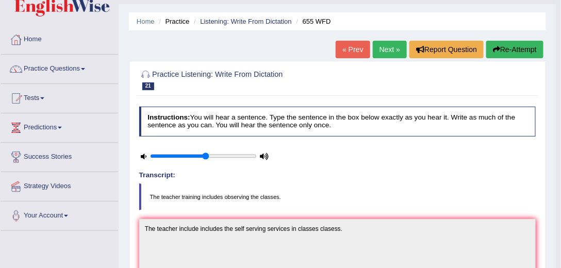
scroll to position [15, 0]
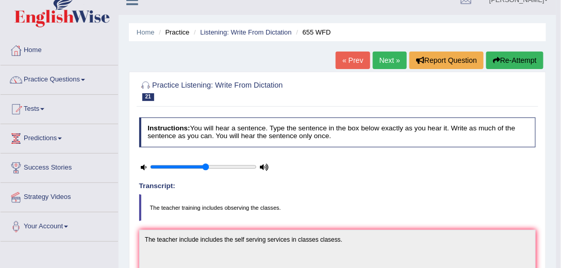
click at [377, 60] on link "Next »" at bounding box center [390, 61] width 34 height 18
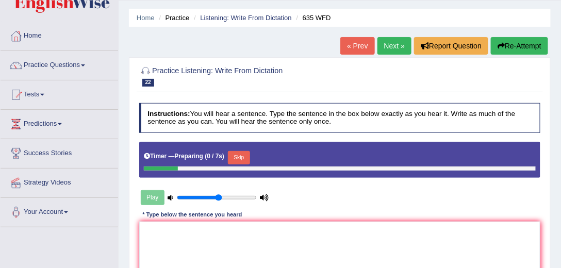
scroll to position [88, 0]
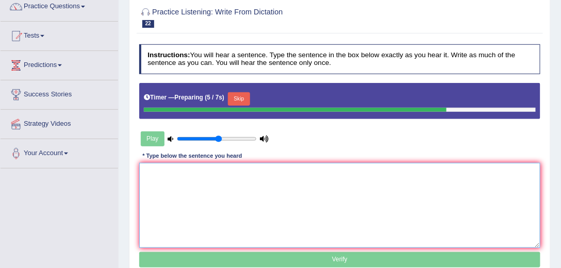
click at [326, 203] on textarea at bounding box center [340, 205] width 402 height 85
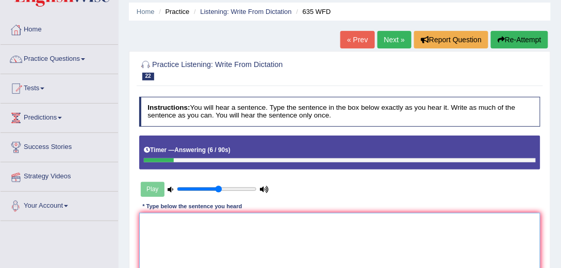
scroll to position [29, 0]
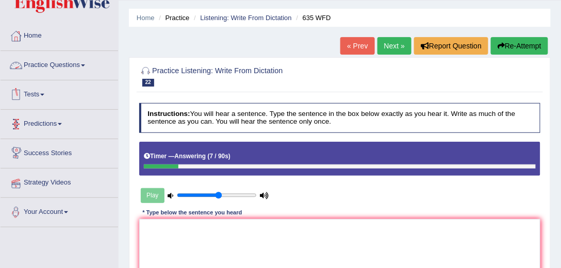
click at [533, 42] on button "Re-Attempt" at bounding box center [519, 46] width 57 height 18
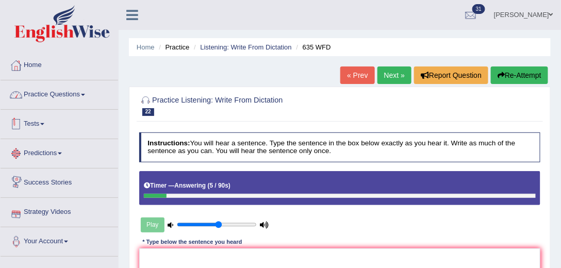
click at [39, 89] on link "Practice Questions" at bounding box center [60, 93] width 118 height 26
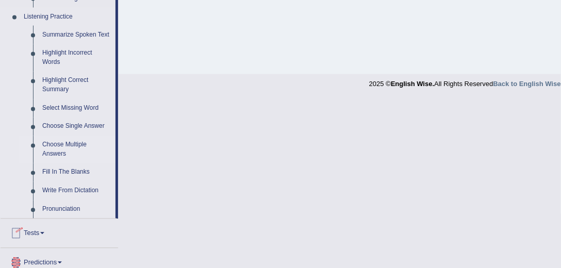
scroll to position [442, 0]
click at [62, 54] on link "Highlight Incorrect Words" at bounding box center [77, 57] width 78 height 27
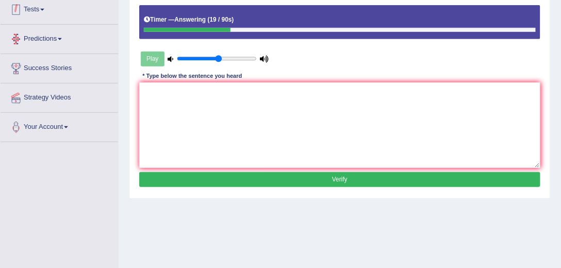
scroll to position [226, 0]
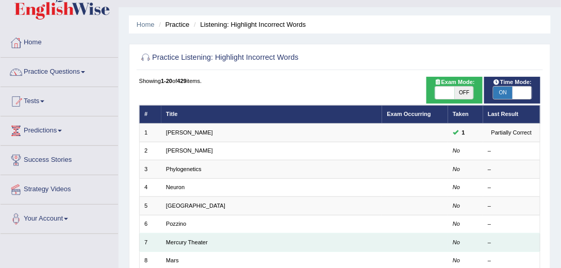
scroll to position [29, 0]
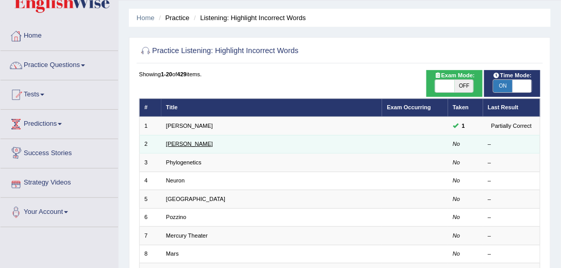
click at [175, 144] on link "[PERSON_NAME]" at bounding box center [189, 144] width 47 height 6
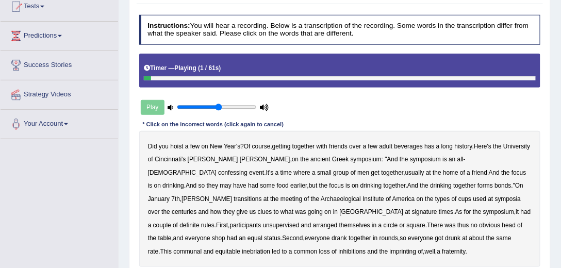
scroll to position [147, 0]
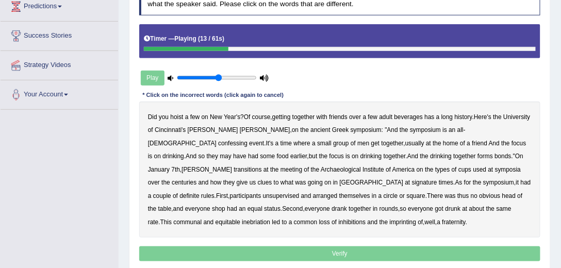
click at [247, 140] on b "confessing" at bounding box center [232, 143] width 29 height 7
click at [261, 166] on b "transitions" at bounding box center [248, 169] width 28 height 7
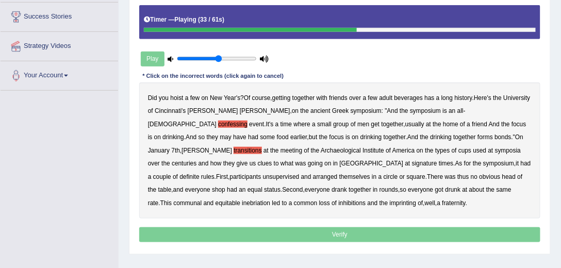
scroll to position [176, 0]
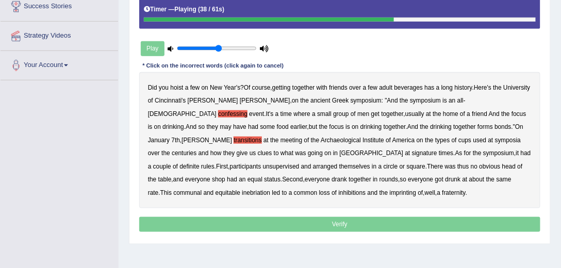
click at [412, 153] on b "signature" at bounding box center [424, 153] width 25 height 7
click at [300, 163] on b "unsupervised" at bounding box center [281, 166] width 37 height 7
click at [225, 176] on b "shop" at bounding box center [218, 179] width 13 height 7
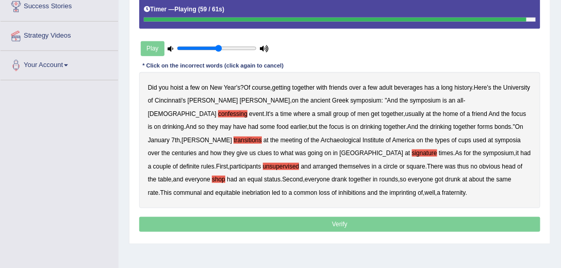
click at [390, 191] on b "imprinting" at bounding box center [403, 192] width 27 height 7
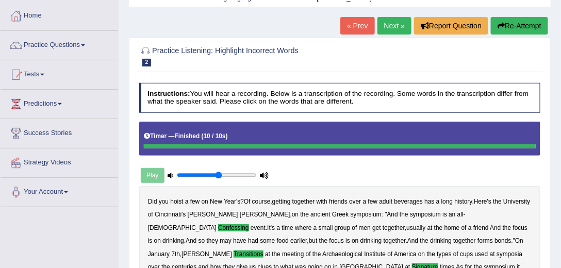
scroll to position [0, 0]
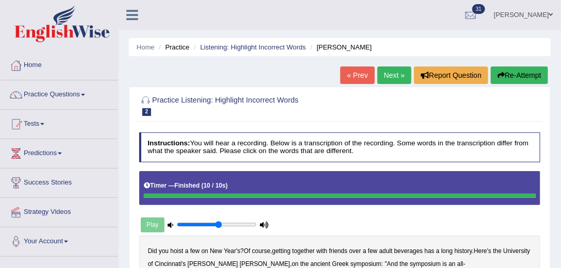
click at [386, 74] on link "Next »" at bounding box center [394, 76] width 34 height 18
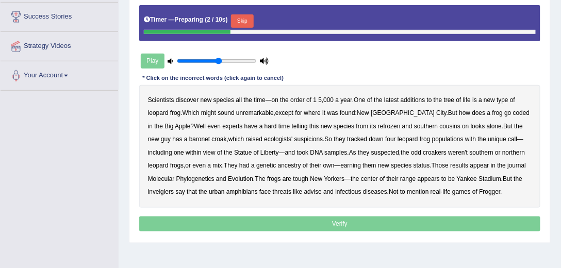
scroll to position [176, 0]
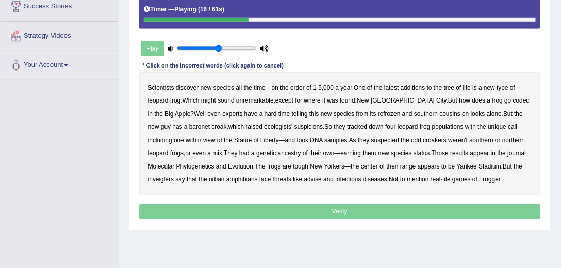
click at [513, 100] on b "coded" at bounding box center [521, 100] width 16 height 7
click at [378, 111] on b "refrozen" at bounding box center [389, 113] width 23 height 7
click at [189, 123] on b "baronet" at bounding box center [199, 126] width 21 height 7
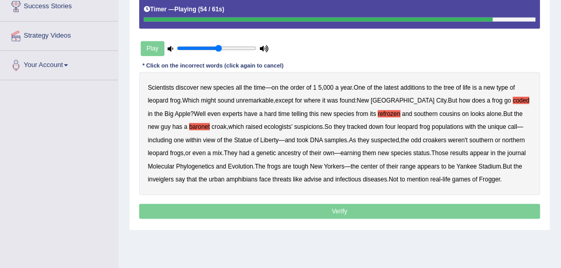
click at [174, 176] on b "inveiglers" at bounding box center [161, 179] width 26 height 7
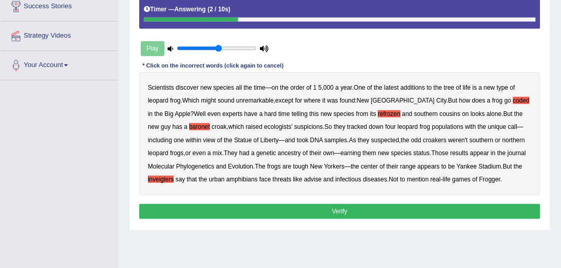
click at [399, 207] on button "Verify" at bounding box center [340, 211] width 402 height 15
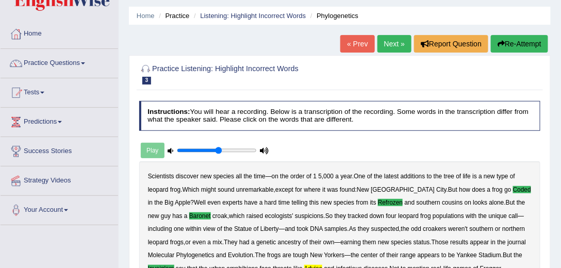
scroll to position [29, 0]
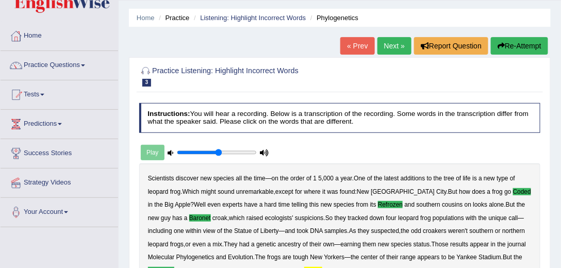
click at [392, 45] on link "Next »" at bounding box center [394, 46] width 34 height 18
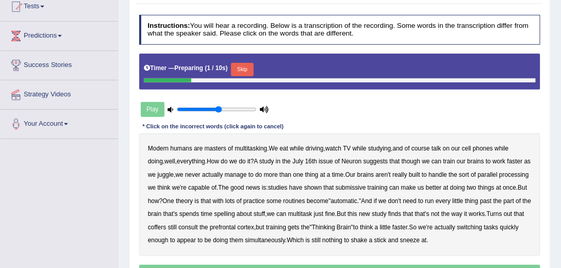
scroll to position [147, 0]
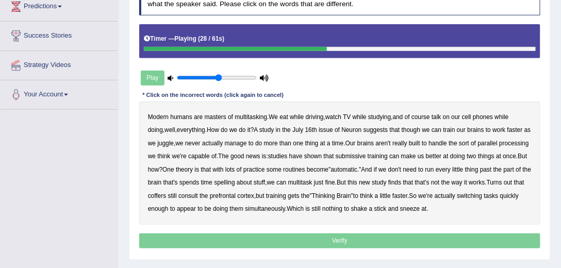
click at [337, 155] on b "submissive" at bounding box center [351, 156] width 30 height 7
click at [235, 182] on b "spelling" at bounding box center [224, 182] width 21 height 7
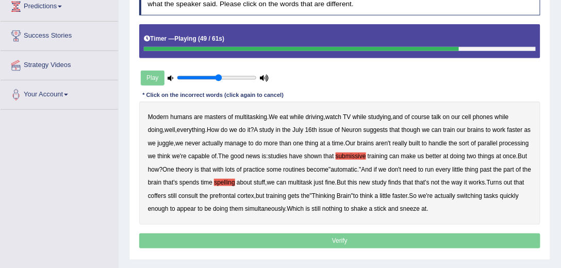
click at [166, 194] on b "coffers" at bounding box center [157, 195] width 18 height 7
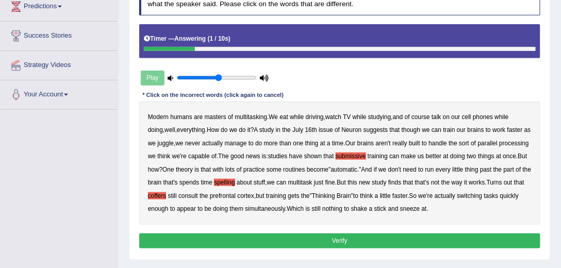
click at [390, 236] on button "Verify" at bounding box center [340, 241] width 402 height 15
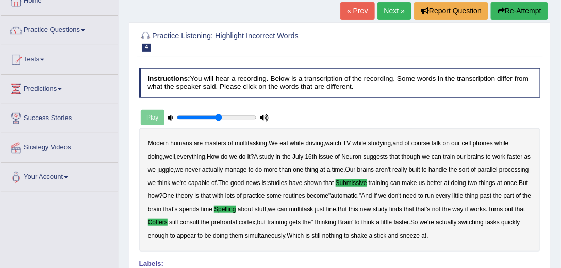
scroll to position [0, 0]
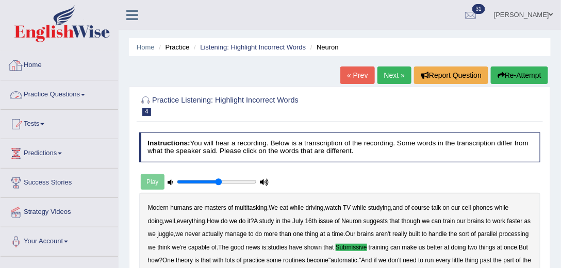
click at [47, 93] on link "Practice Questions" at bounding box center [60, 93] width 118 height 26
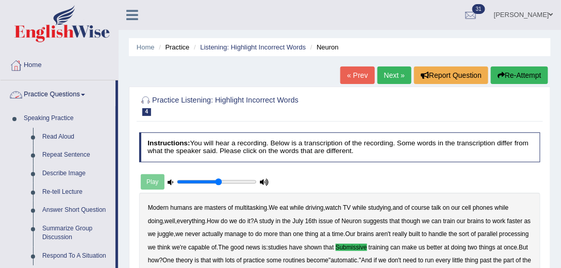
click at [320, 8] on ul "[PERSON_NAME] Toggle navigation Username: Julianamoncada Access Type: Online Su…" at bounding box center [406, 14] width 310 height 29
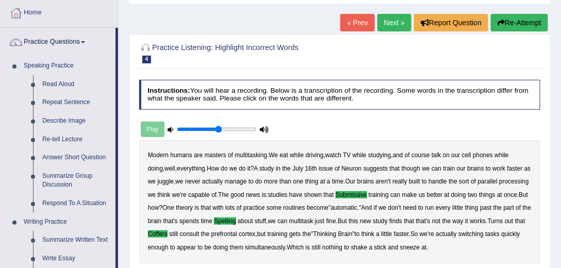
scroll to position [118, 0]
